Goal: Communication & Community: Answer question/provide support

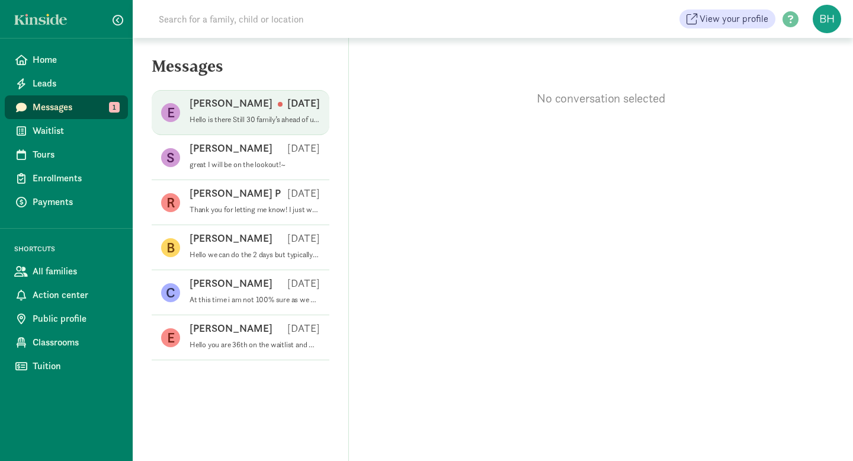
click at [257, 113] on div "[PERSON_NAME] [DATE]" at bounding box center [255, 105] width 130 height 19
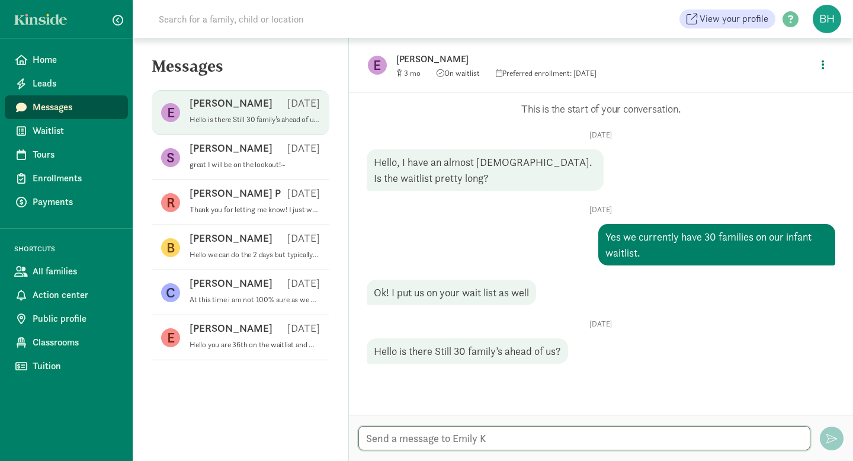
click at [509, 437] on textarea at bounding box center [584, 438] width 452 height 24
type textarea "Y"
click at [505, 435] on textarea at bounding box center [584, 438] width 452 height 24
type textarea "Y"
click at [425, 440] on textarea "Y" at bounding box center [584, 438] width 452 height 24
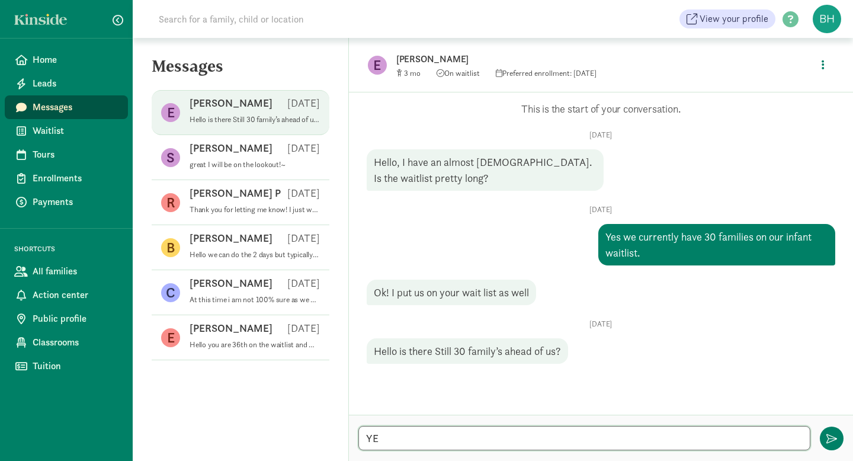
type textarea "Y"
type textarea "y"
click at [412, 444] on textarea "Yes unfortunatly" at bounding box center [584, 438] width 452 height 24
drag, startPoint x: 447, startPoint y: 440, endPoint x: 379, endPoint y: 436, distance: 68.2
click at [379, 436] on textarea "Yes unfortunatly" at bounding box center [584, 438] width 452 height 24
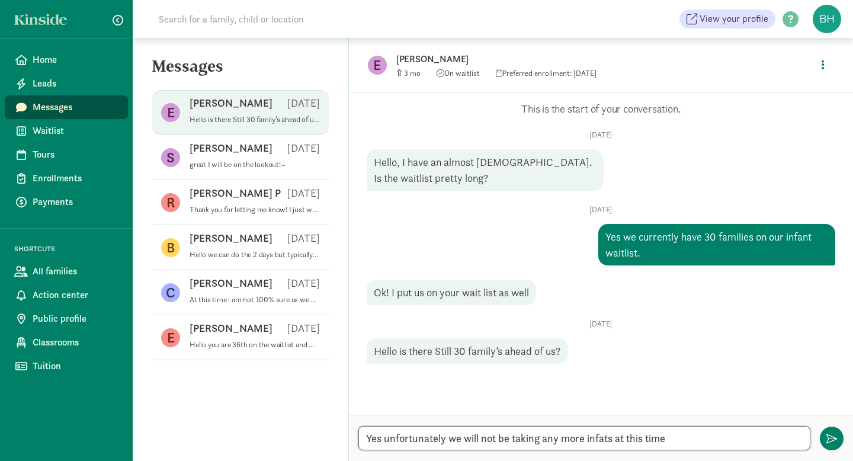
click at [601, 441] on textarea "Yes unfortunately we will not be taking any more infats at this time" at bounding box center [584, 438] width 452 height 24
drag, startPoint x: 612, startPoint y: 440, endPoint x: 587, endPoint y: 435, distance: 25.8
click at [587, 435] on textarea "Yes unfortunately we will not be taking any more infats at this time" at bounding box center [584, 438] width 452 height 24
click at [612, 438] on textarea "Yes unfortunately we will not be taking any more infats at this time" at bounding box center [584, 438] width 452 height 24
click at [679, 432] on textarea "Yes unfortunately we will not be taking any more infants at this time" at bounding box center [584, 438] width 452 height 24
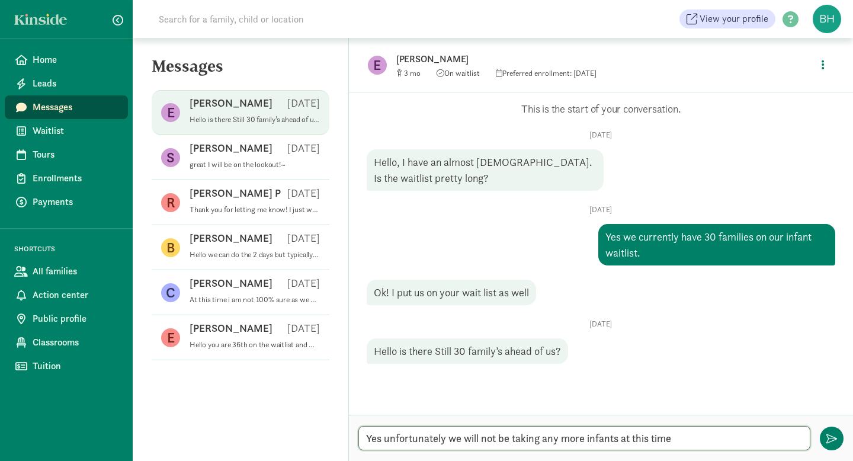
click at [679, 432] on textarea "Yes unfortunately we will not be taking any more infants at this time" at bounding box center [584, 438] width 452 height 24
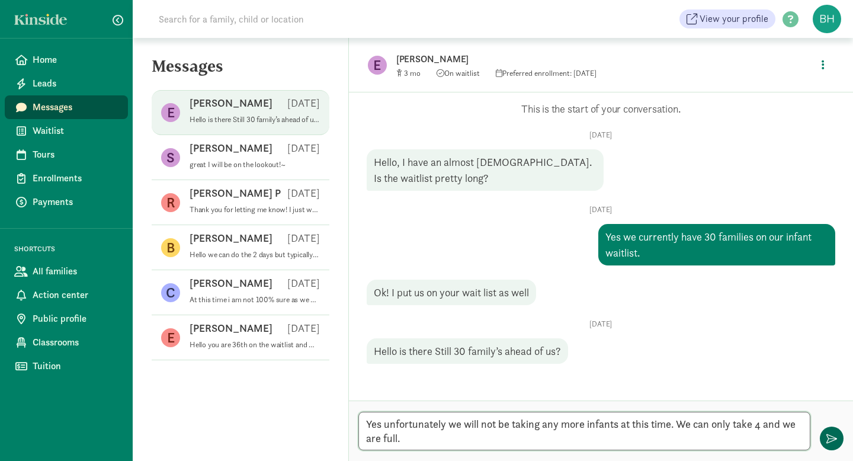
type textarea "Yes unfortunately we will not be taking any more infants at this time. We can o…"
click at [821, 434] on button "button" at bounding box center [832, 438] width 24 height 24
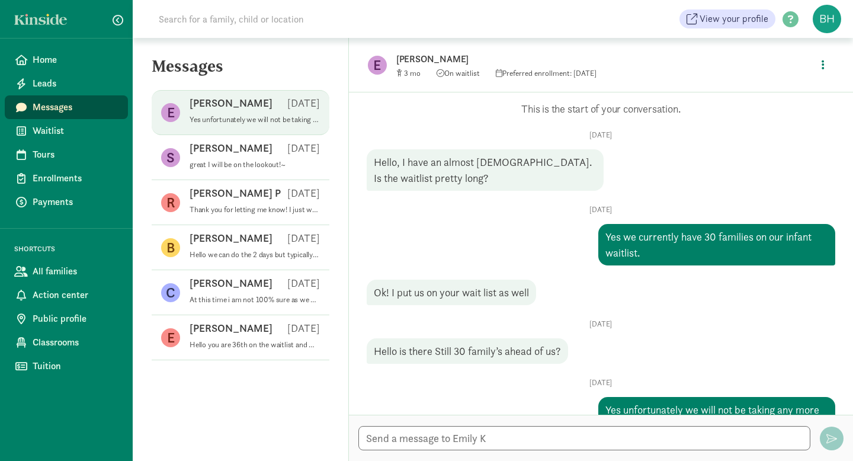
scroll to position [54, 0]
